Goal: Transaction & Acquisition: Purchase product/service

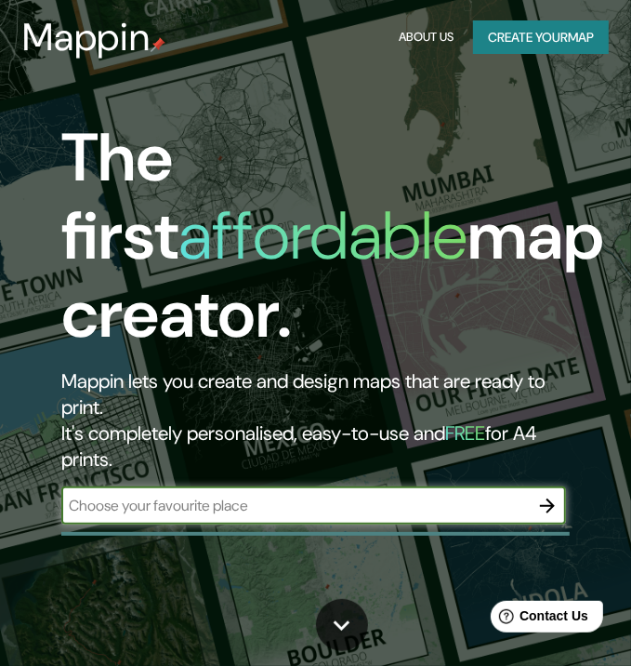
click at [391, 501] on input "text" at bounding box center [295, 505] width 468 height 21
type input "[GEOGRAPHIC_DATA]"
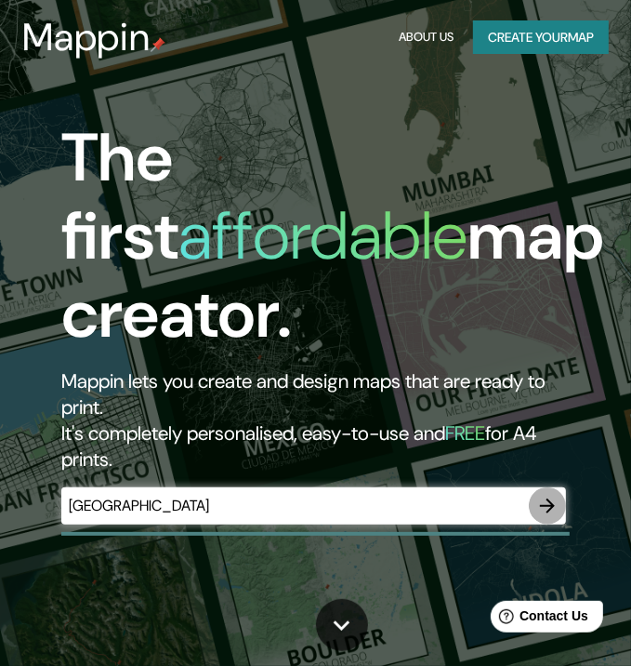
click at [539, 508] on icon "button" at bounding box center [548, 506] width 22 height 22
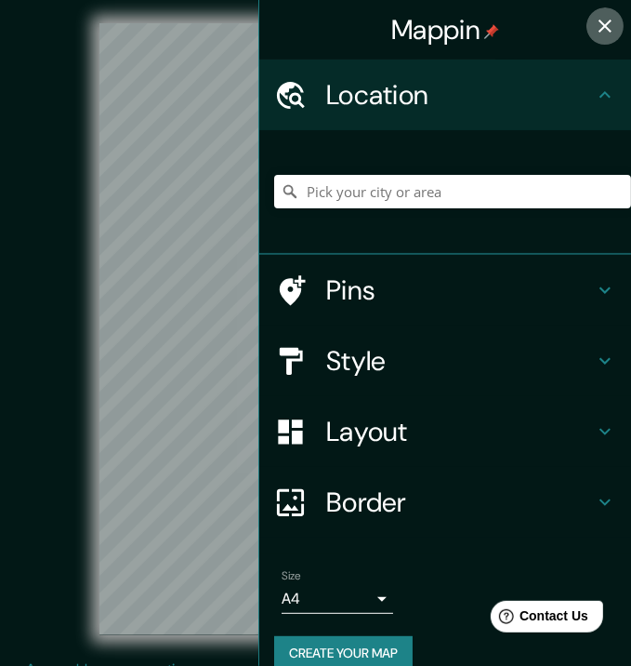
click at [595, 28] on icon "button" at bounding box center [605, 26] width 22 height 22
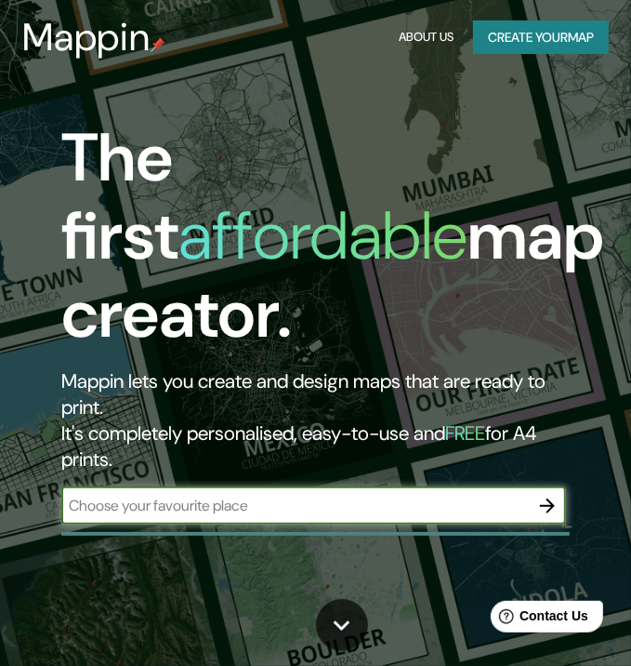
click at [378, 501] on input "text" at bounding box center [295, 505] width 468 height 21
type input "[GEOGRAPHIC_DATA]"
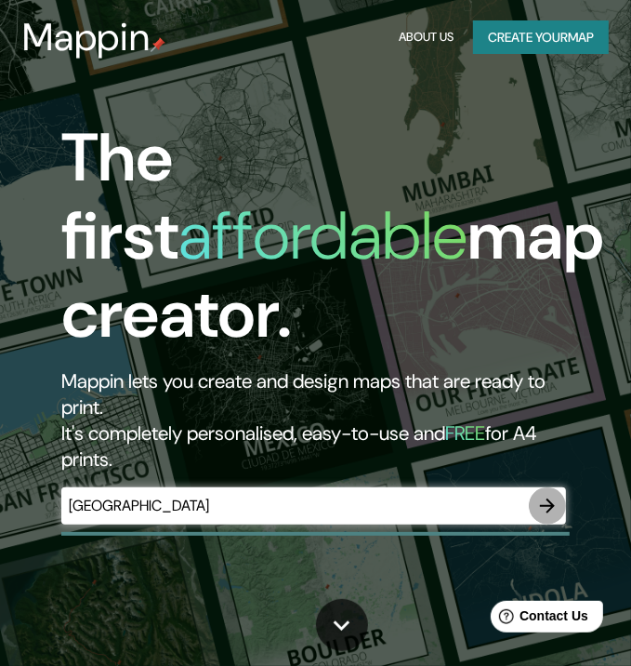
click at [559, 505] on button "button" at bounding box center [547, 505] width 37 height 37
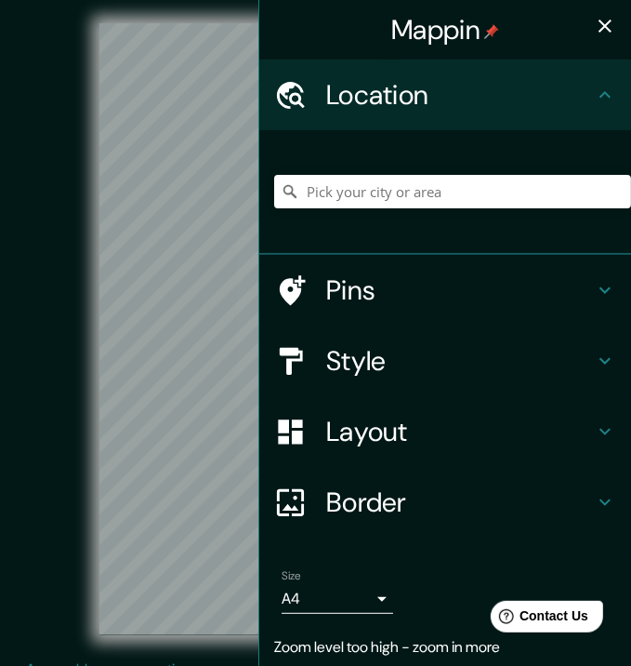
click at [418, 285] on h4 "Pins" at bounding box center [460, 289] width 268 height 33
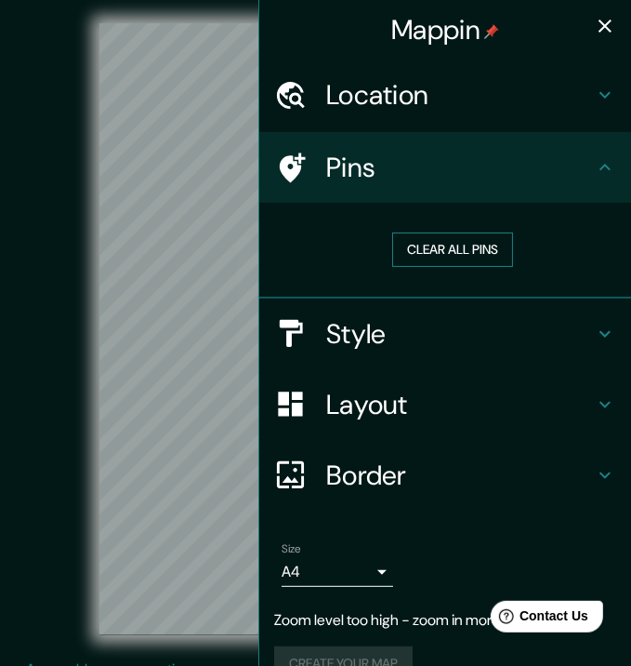
click at [420, 249] on button "Clear all pins" at bounding box center [452, 249] width 121 height 34
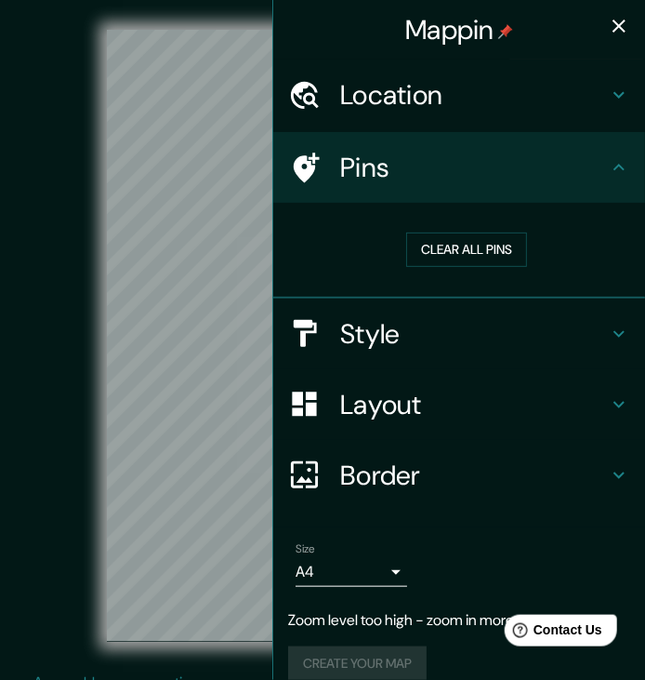
click at [373, 565] on body "Mappin Location Pins Clear all pins Style Layout Border Choose a border. Hint :…" at bounding box center [322, 340] width 645 height 680
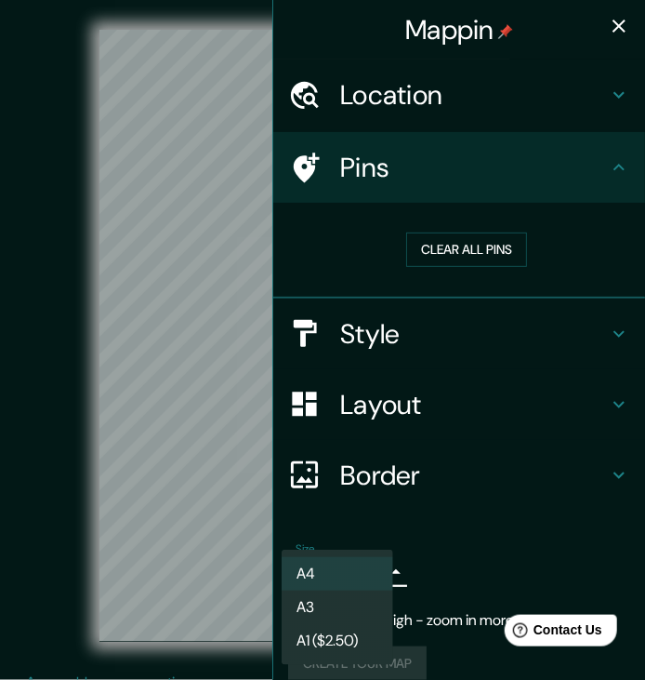
click at [329, 617] on li "A3" at bounding box center [338, 606] width 112 height 33
click at [331, 570] on body "Mappin Location Pins Clear all pins Style Layout Border Choose a border. Hint :…" at bounding box center [322, 340] width 645 height 680
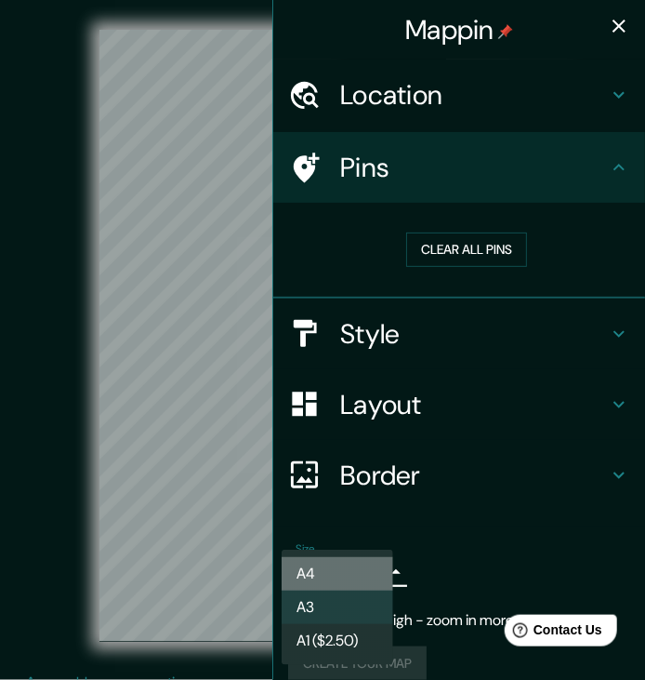
click at [331, 564] on li "A4" at bounding box center [338, 573] width 112 height 33
type input "single"
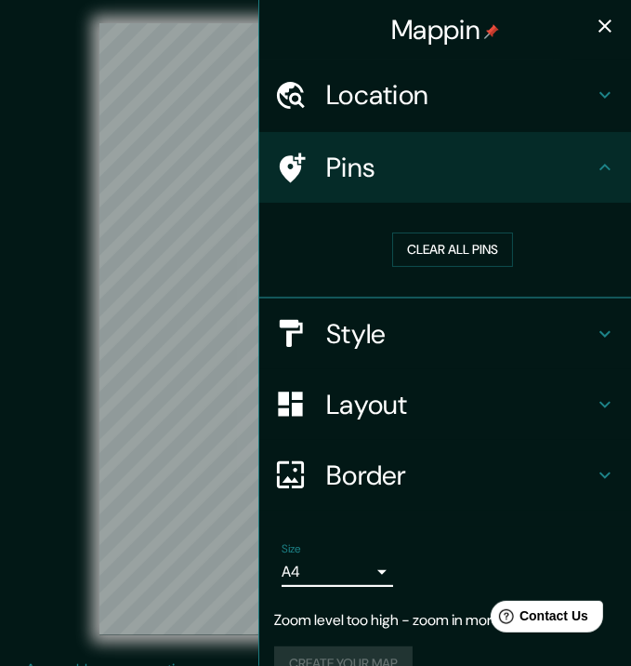
click at [599, 22] on icon "button" at bounding box center [605, 26] width 22 height 22
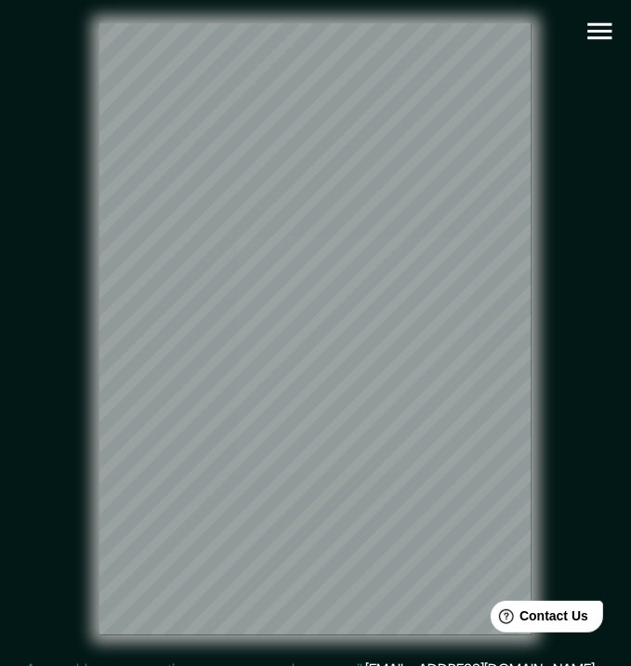
click at [631, 479] on html "Mappin Location Pins Clear all pins Style Layout Border Choose a border. Hint :…" at bounding box center [315, 333] width 631 height 666
click at [413, 232] on div "© Mapbox © OpenStreetMap Improve this map" at bounding box center [316, 329] width 568 height 599
drag, startPoint x: 536, startPoint y: 213, endPoint x: 52, endPoint y: 86, distance: 499.8
click at [47, 81] on div "© Mapbox © OpenStreetMap Improve this map" at bounding box center [316, 329] width 568 height 599
